Goal: Task Accomplishment & Management: Manage account settings

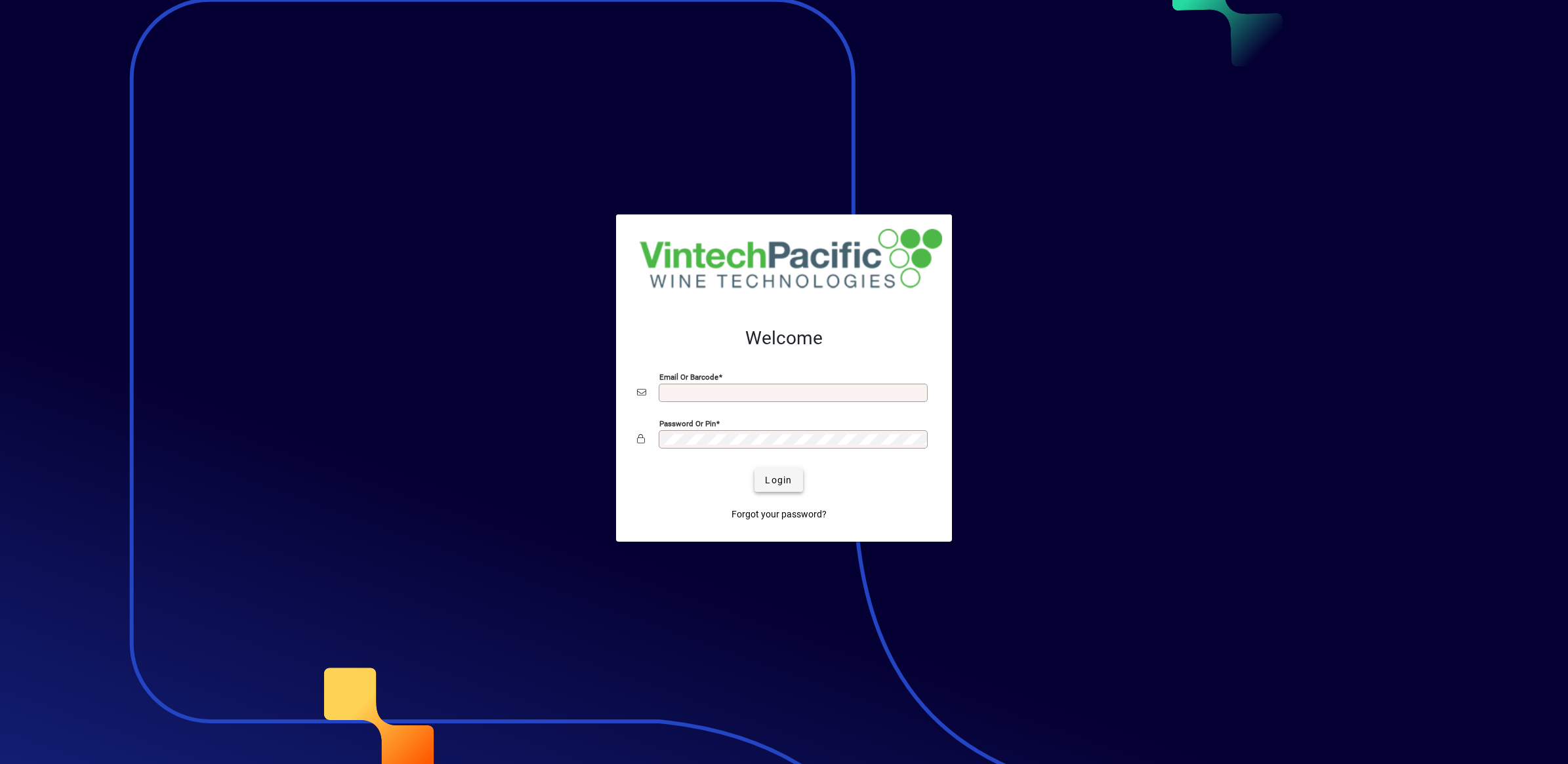
type input "**********"
click at [773, 476] on span "Login" at bounding box center [778, 480] width 27 height 13
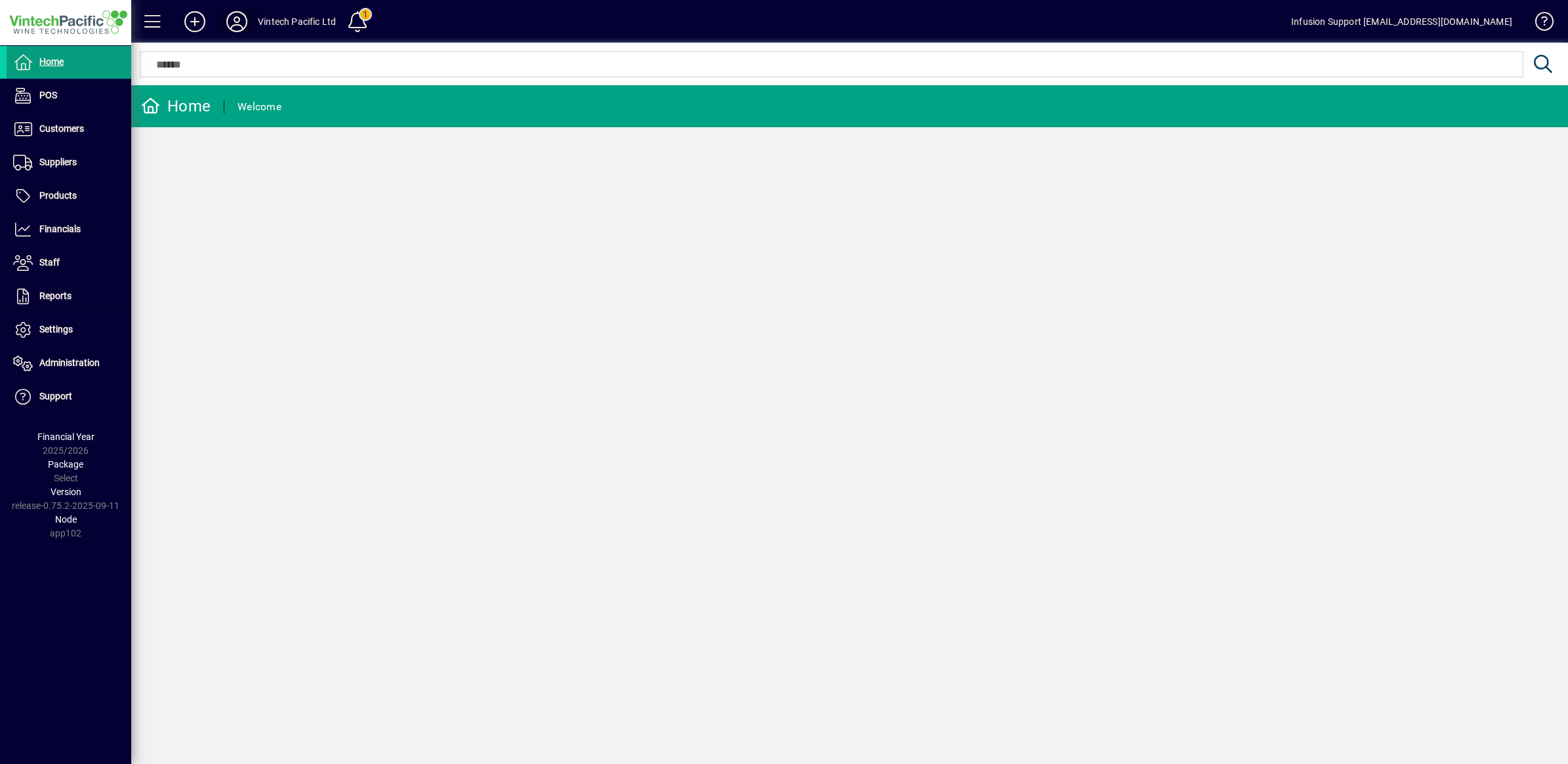
click at [234, 28] on icon at bounding box center [236, 21] width 26 height 21
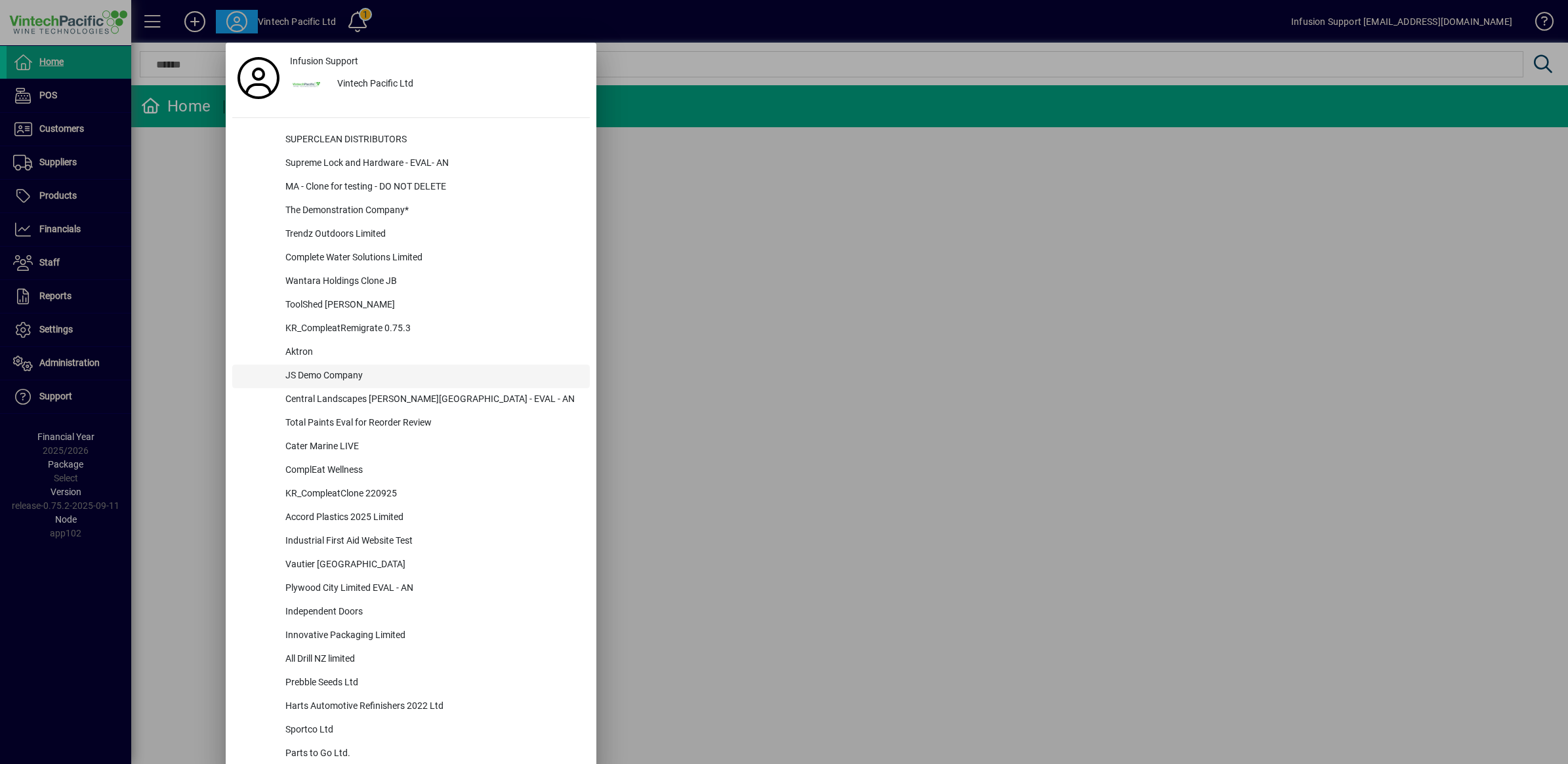
click at [320, 375] on div "JS Demo Company" at bounding box center [431, 376] width 315 height 24
